Goal: Navigation & Orientation: Find specific page/section

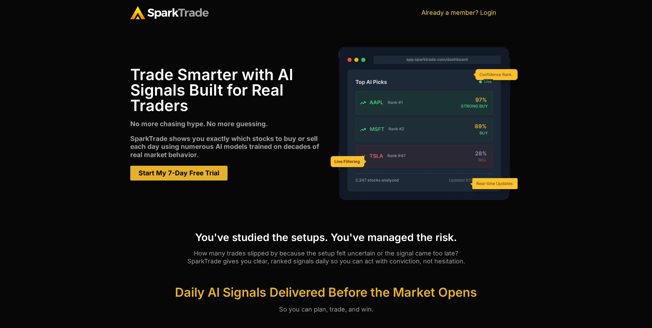
click at [152, 8] on img at bounding box center [169, 12] width 78 height 13
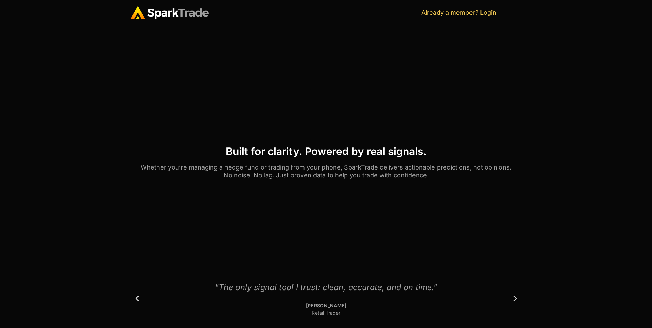
scroll to position [370, 0]
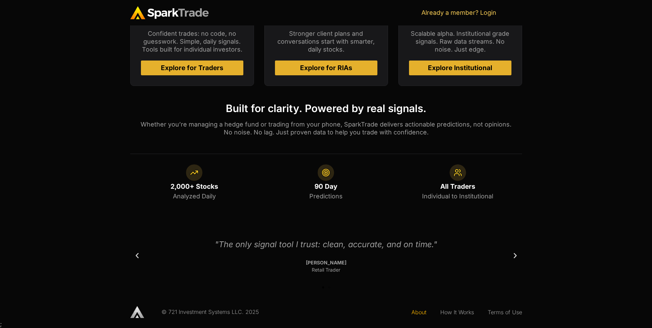
click at [426, 315] on link "About" at bounding box center [418, 312] width 29 height 16
